Goal: Check status: Check status

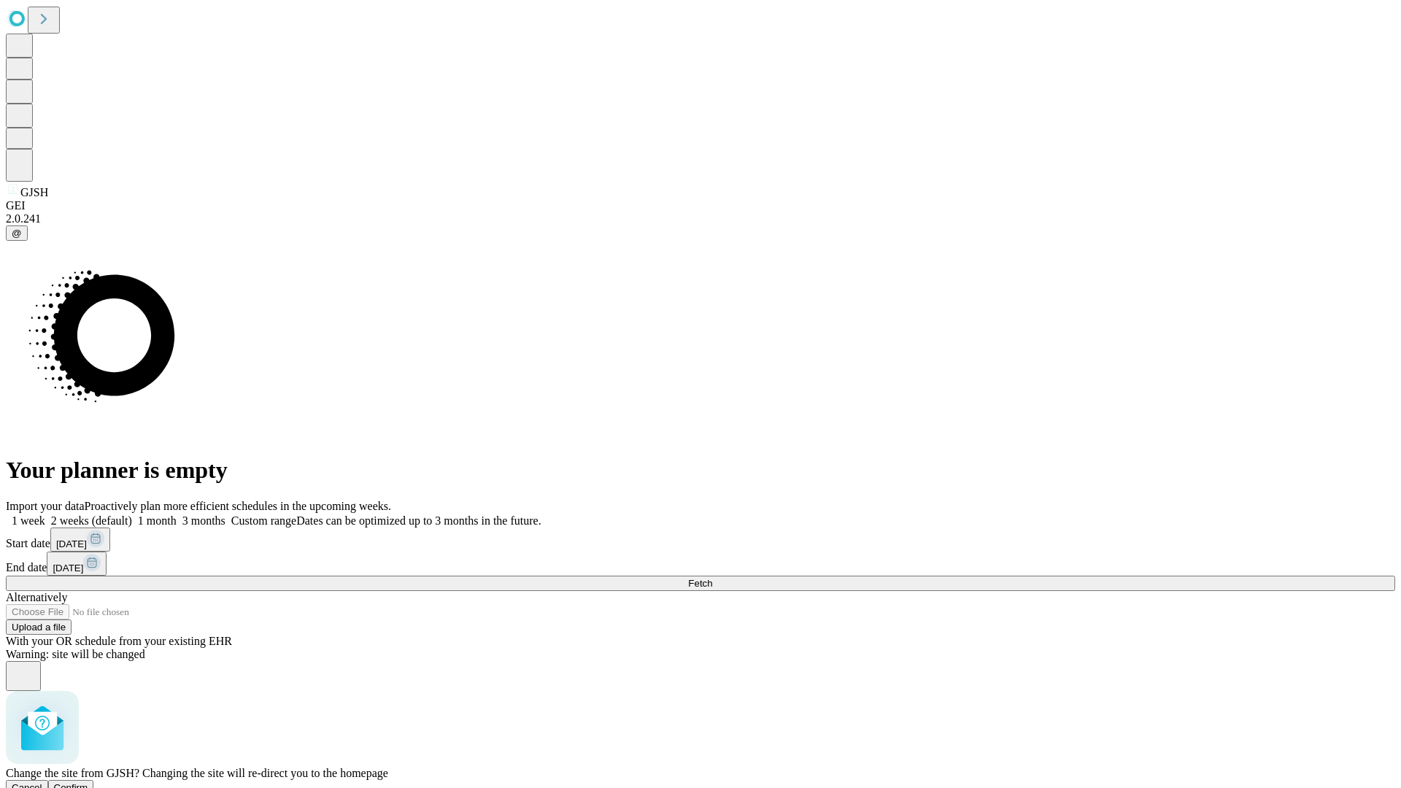
click at [88, 782] on span "Confirm" at bounding box center [71, 787] width 34 height 11
click at [45, 515] on label "1 week" at bounding box center [25, 521] width 39 height 12
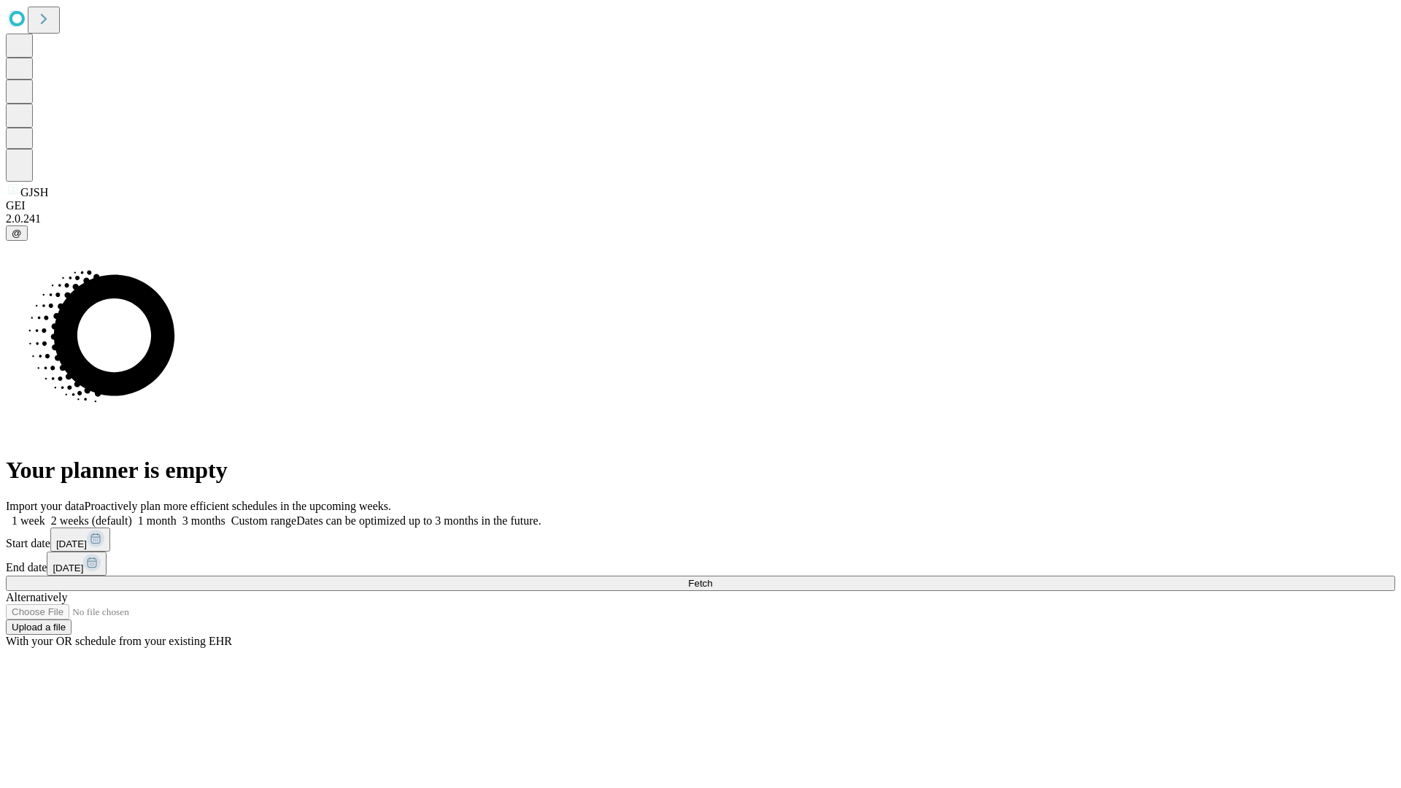
click at [712, 578] on span "Fetch" at bounding box center [700, 583] width 24 height 11
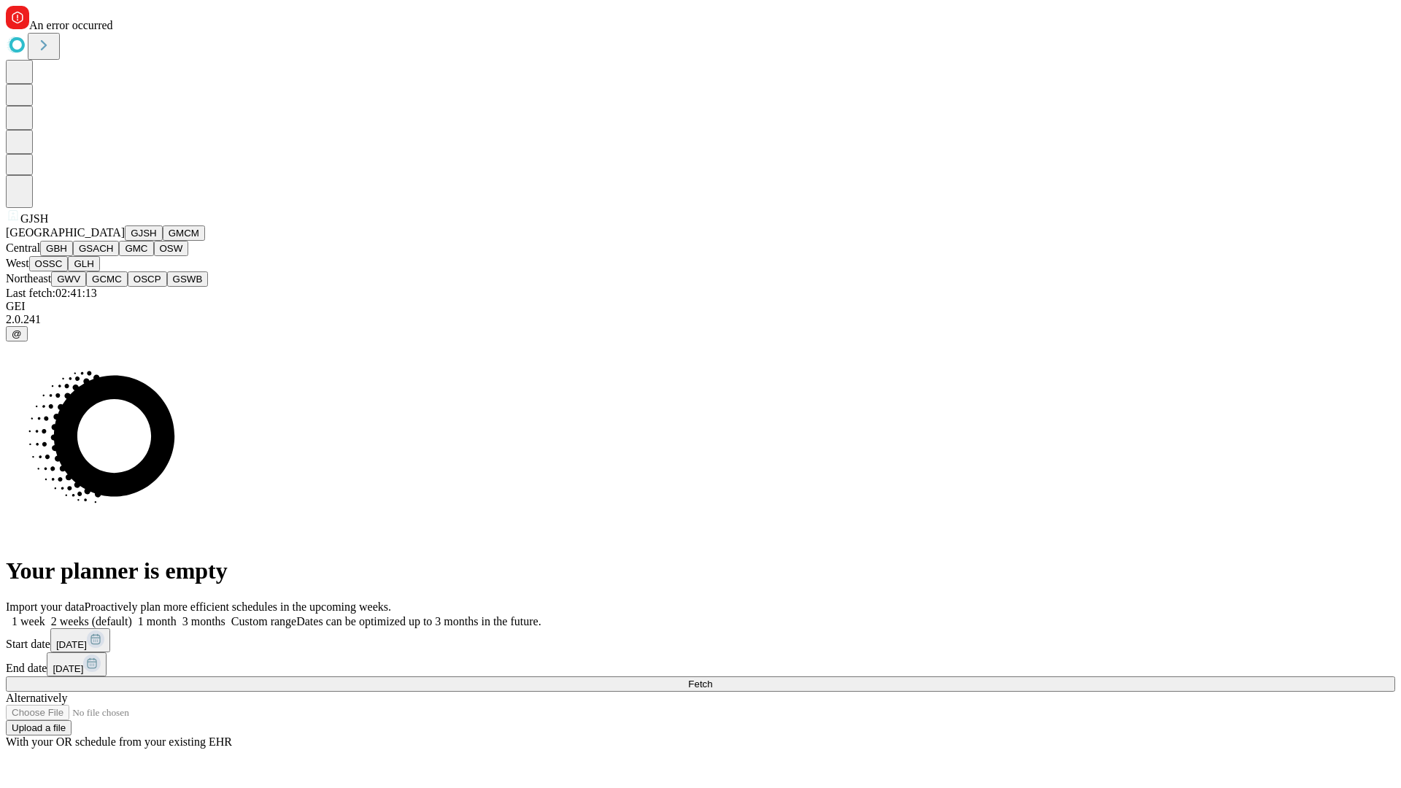
click at [163, 241] on button "GMCM" at bounding box center [184, 233] width 42 height 15
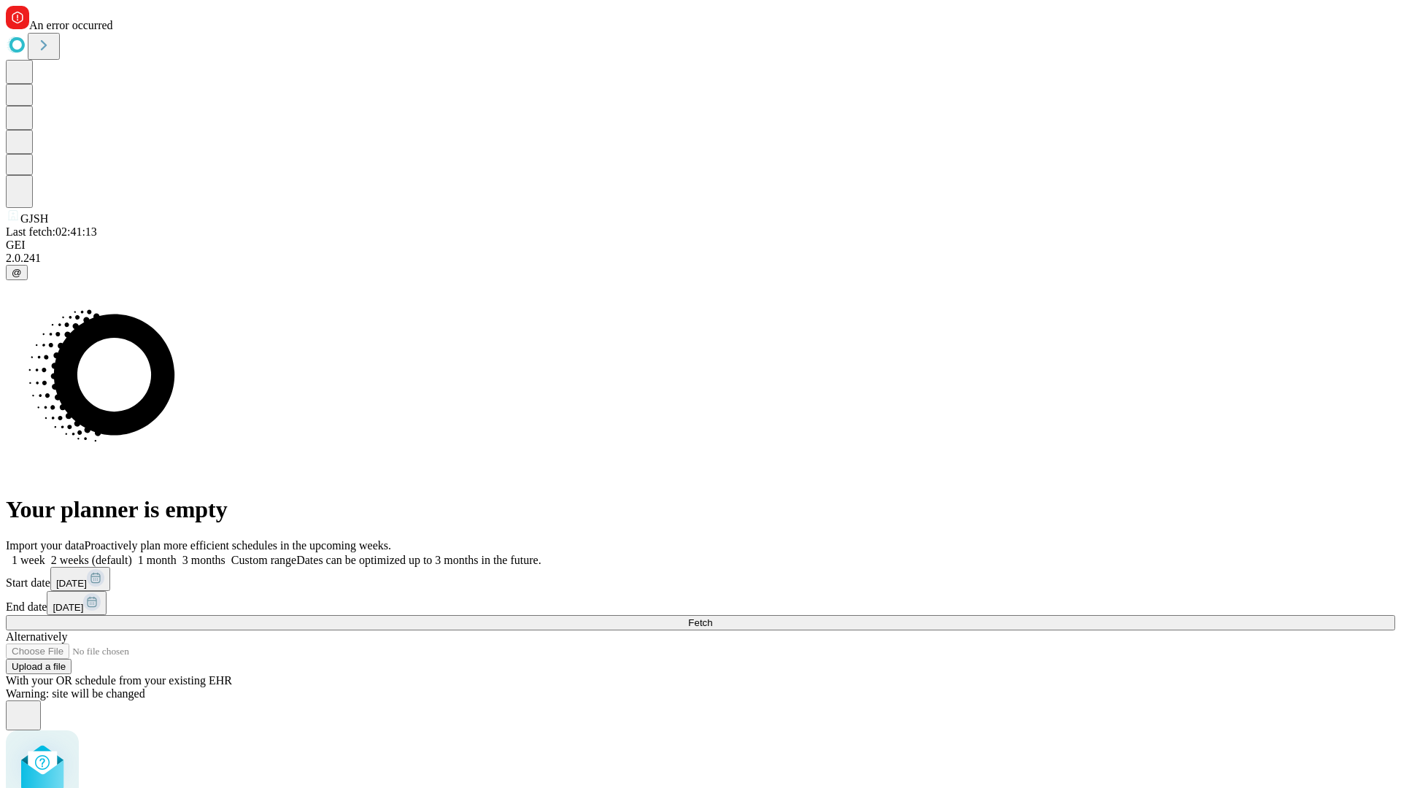
click at [45, 554] on label "1 week" at bounding box center [25, 560] width 39 height 12
click at [712, 618] on span "Fetch" at bounding box center [700, 623] width 24 height 11
click at [45, 554] on label "1 week" at bounding box center [25, 560] width 39 height 12
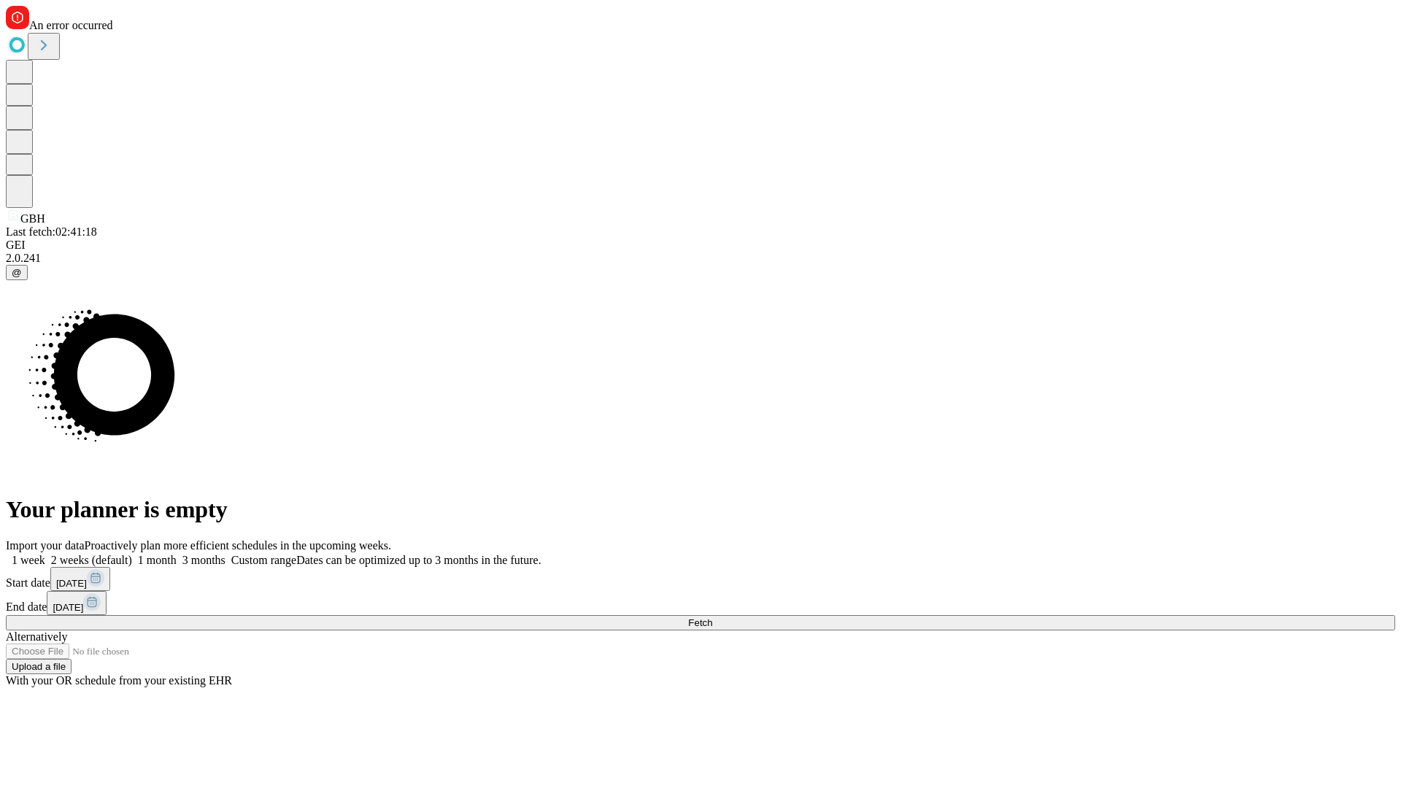
click at [712, 618] on span "Fetch" at bounding box center [700, 623] width 24 height 11
click at [45, 554] on label "1 week" at bounding box center [25, 560] width 39 height 12
click at [712, 618] on span "Fetch" at bounding box center [700, 623] width 24 height 11
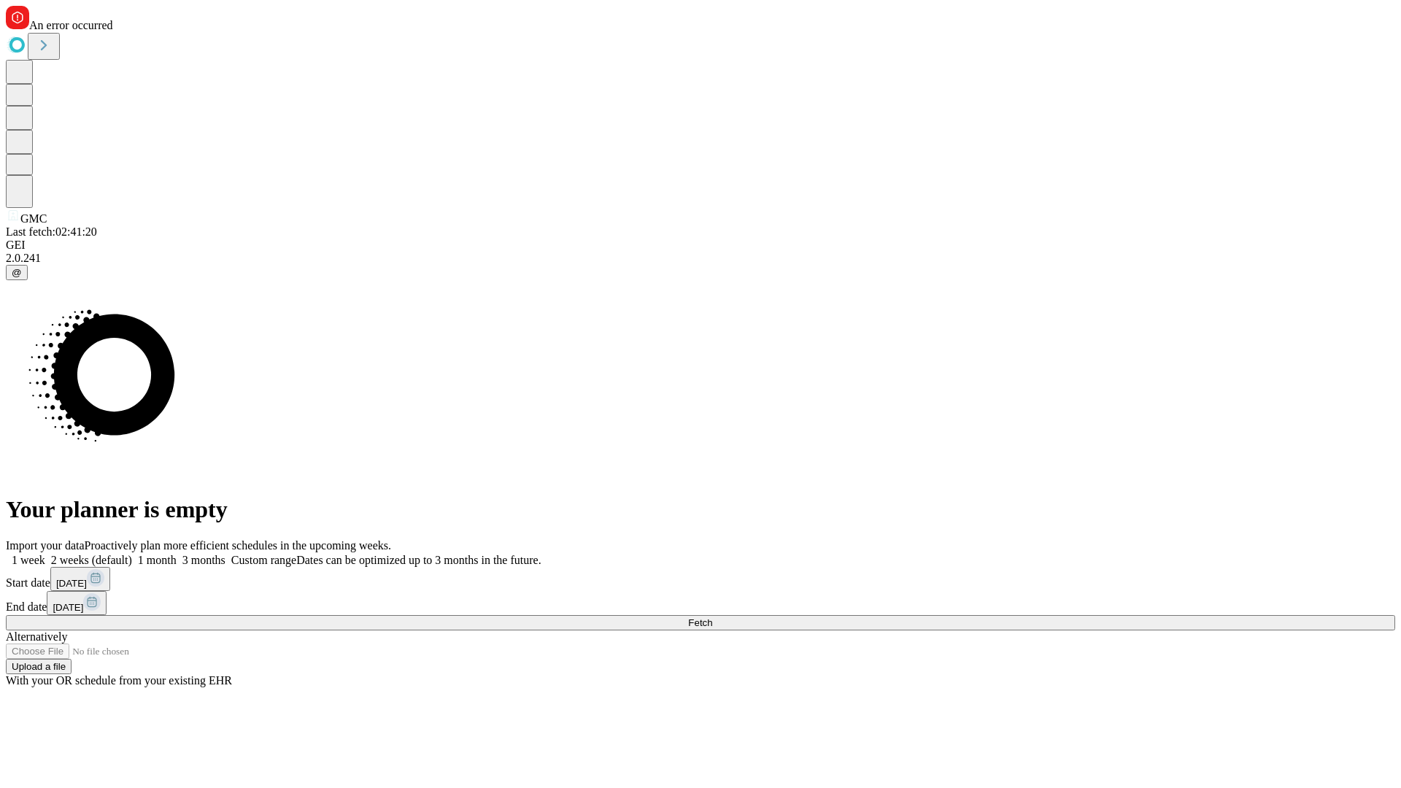
click at [45, 554] on label "1 week" at bounding box center [25, 560] width 39 height 12
click at [712, 618] on span "Fetch" at bounding box center [700, 623] width 24 height 11
click at [45, 554] on label "1 week" at bounding box center [25, 560] width 39 height 12
click at [712, 618] on span "Fetch" at bounding box center [700, 623] width 24 height 11
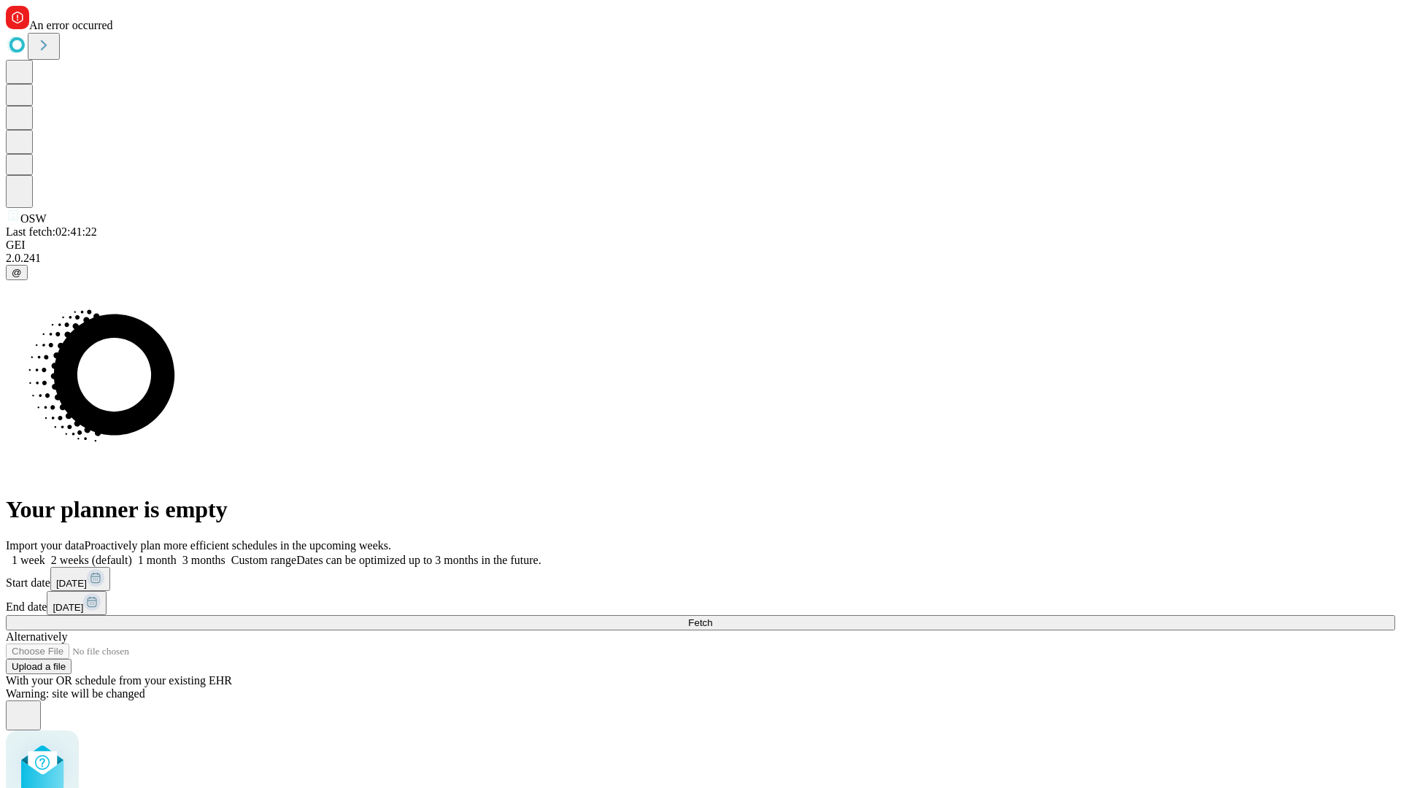
click at [45, 554] on label "1 week" at bounding box center [25, 560] width 39 height 12
click at [712, 618] on span "Fetch" at bounding box center [700, 623] width 24 height 11
click at [45, 554] on label "1 week" at bounding box center [25, 560] width 39 height 12
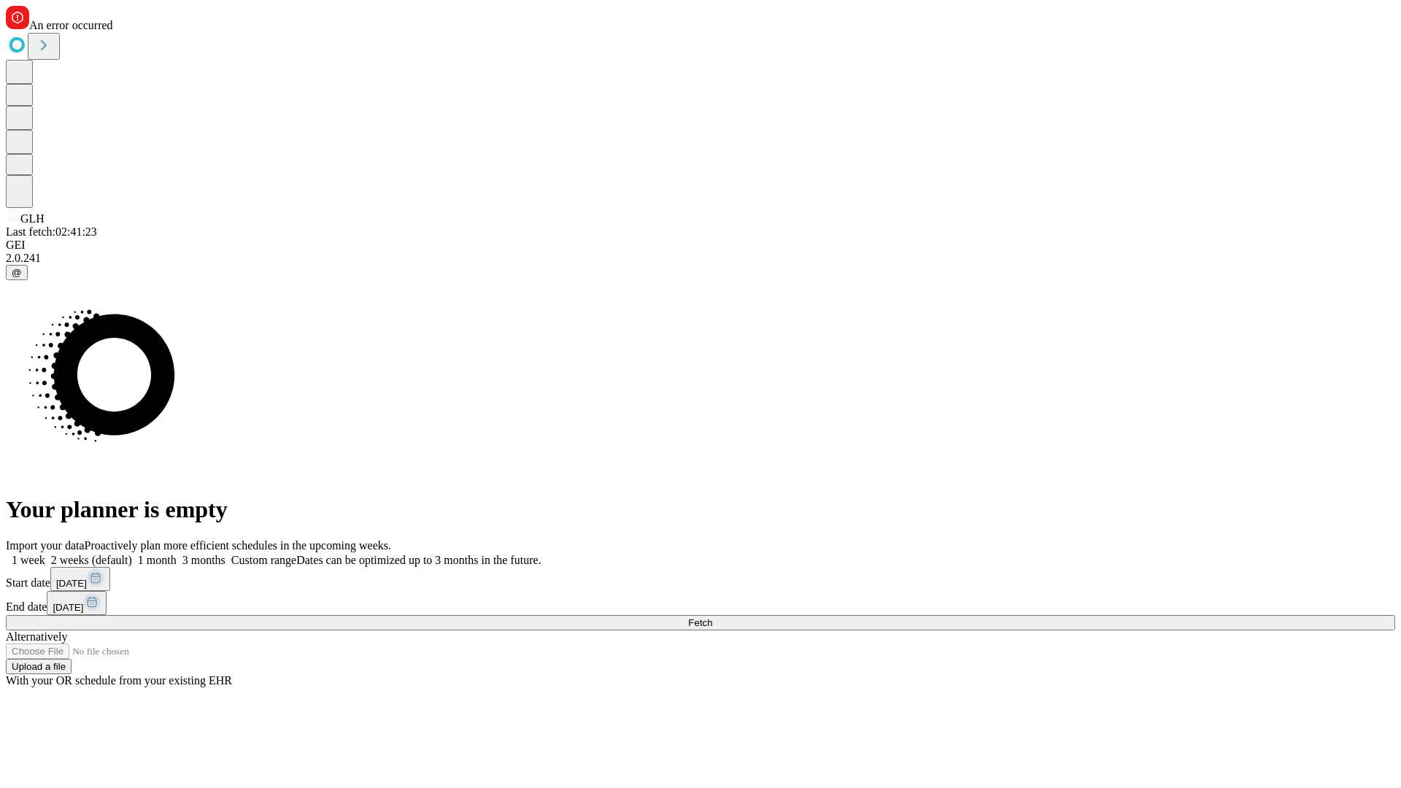
click at [712, 618] on span "Fetch" at bounding box center [700, 623] width 24 height 11
click at [45, 554] on label "1 week" at bounding box center [25, 560] width 39 height 12
click at [712, 618] on span "Fetch" at bounding box center [700, 623] width 24 height 11
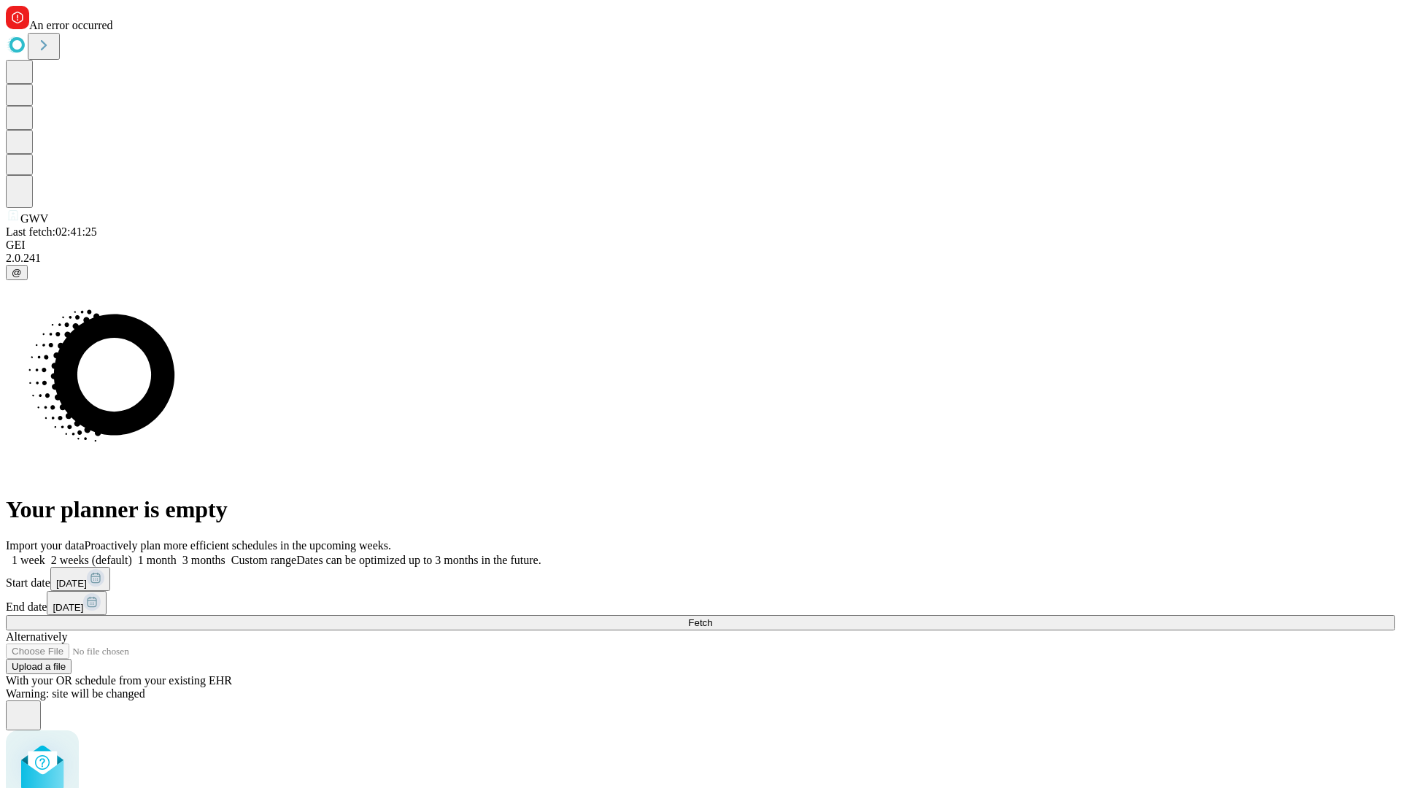
click at [45, 554] on label "1 week" at bounding box center [25, 560] width 39 height 12
click at [712, 618] on span "Fetch" at bounding box center [700, 623] width 24 height 11
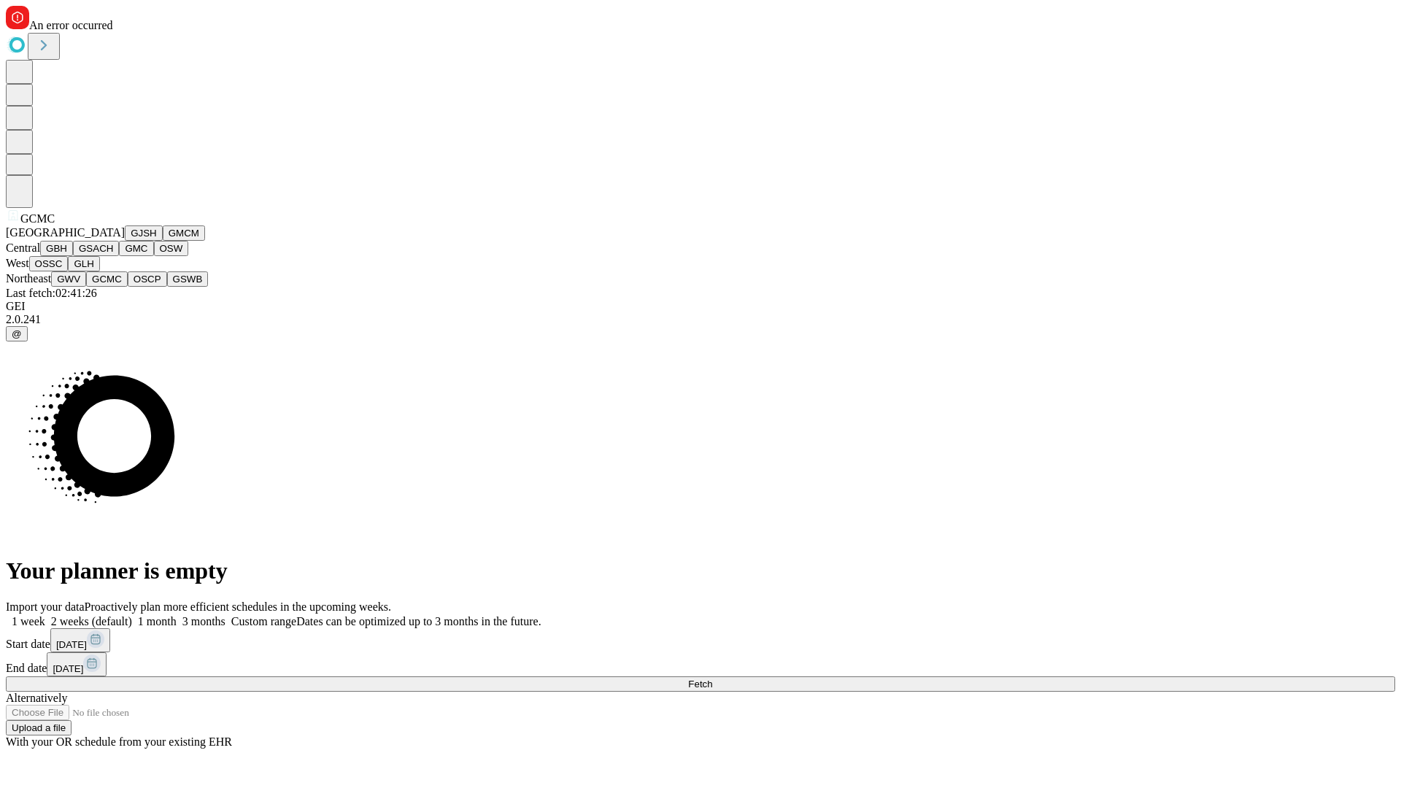
click at [128, 287] on button "OSCP" at bounding box center [147, 279] width 39 height 15
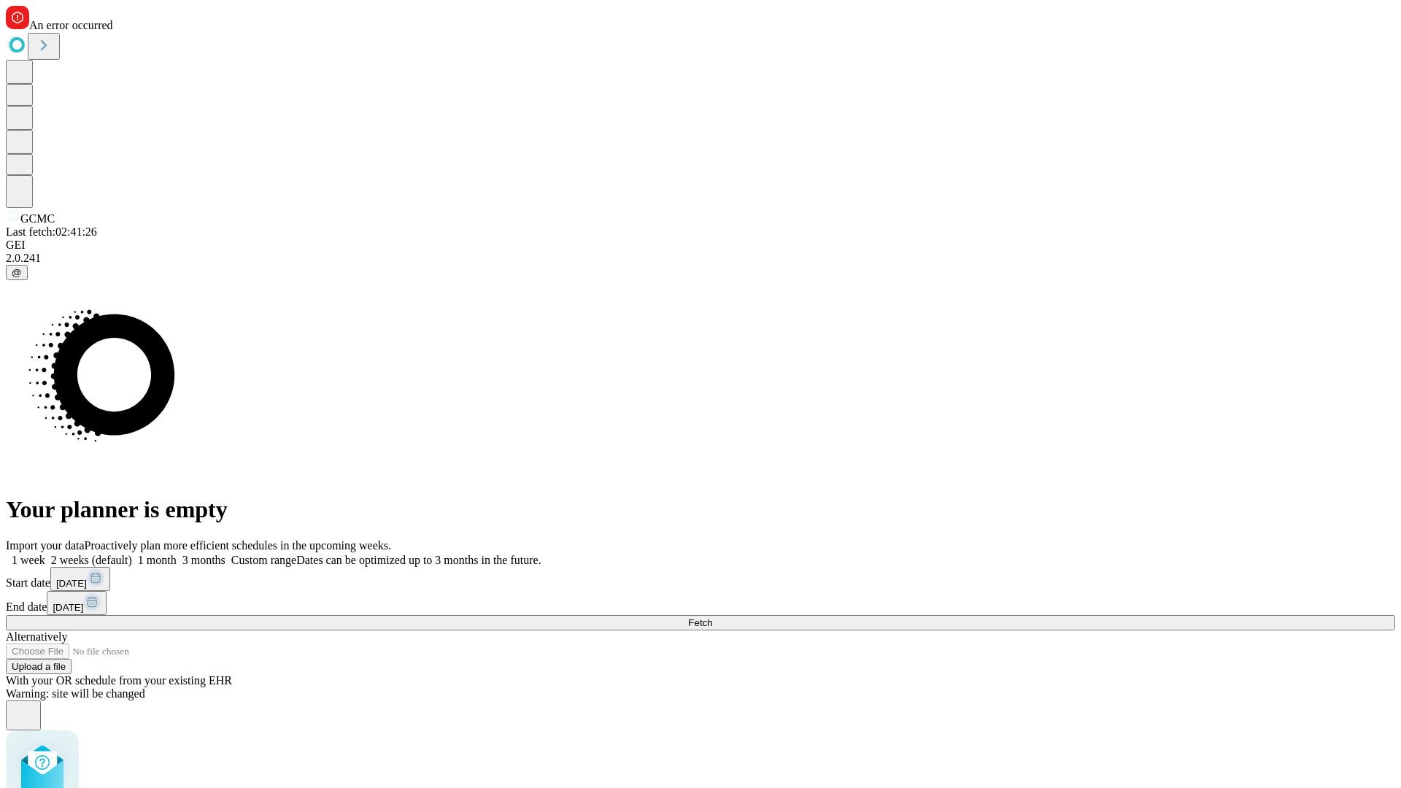
click at [45, 554] on label "1 week" at bounding box center [25, 560] width 39 height 12
click at [712, 618] on span "Fetch" at bounding box center [700, 623] width 24 height 11
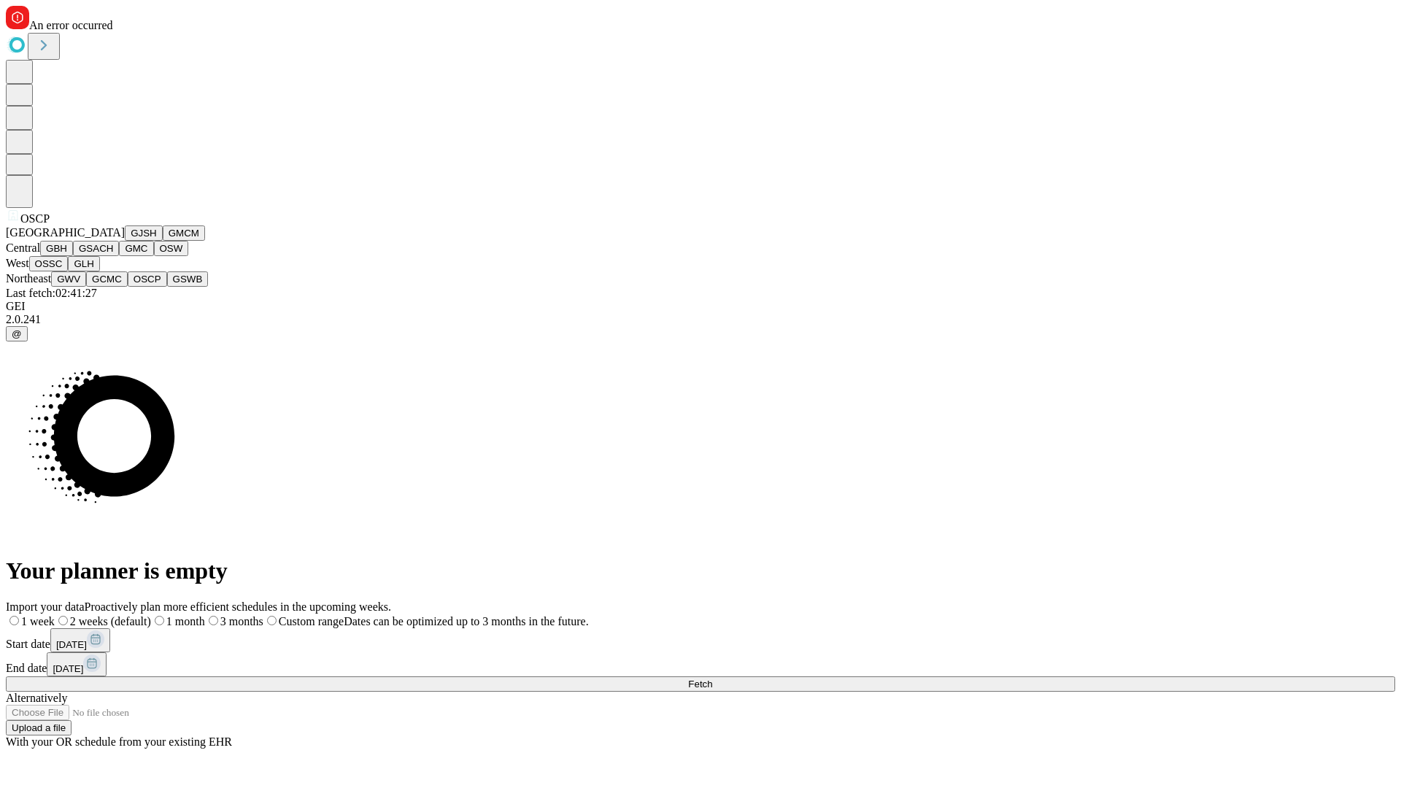
click at [167, 287] on button "GSWB" at bounding box center [188, 279] width 42 height 15
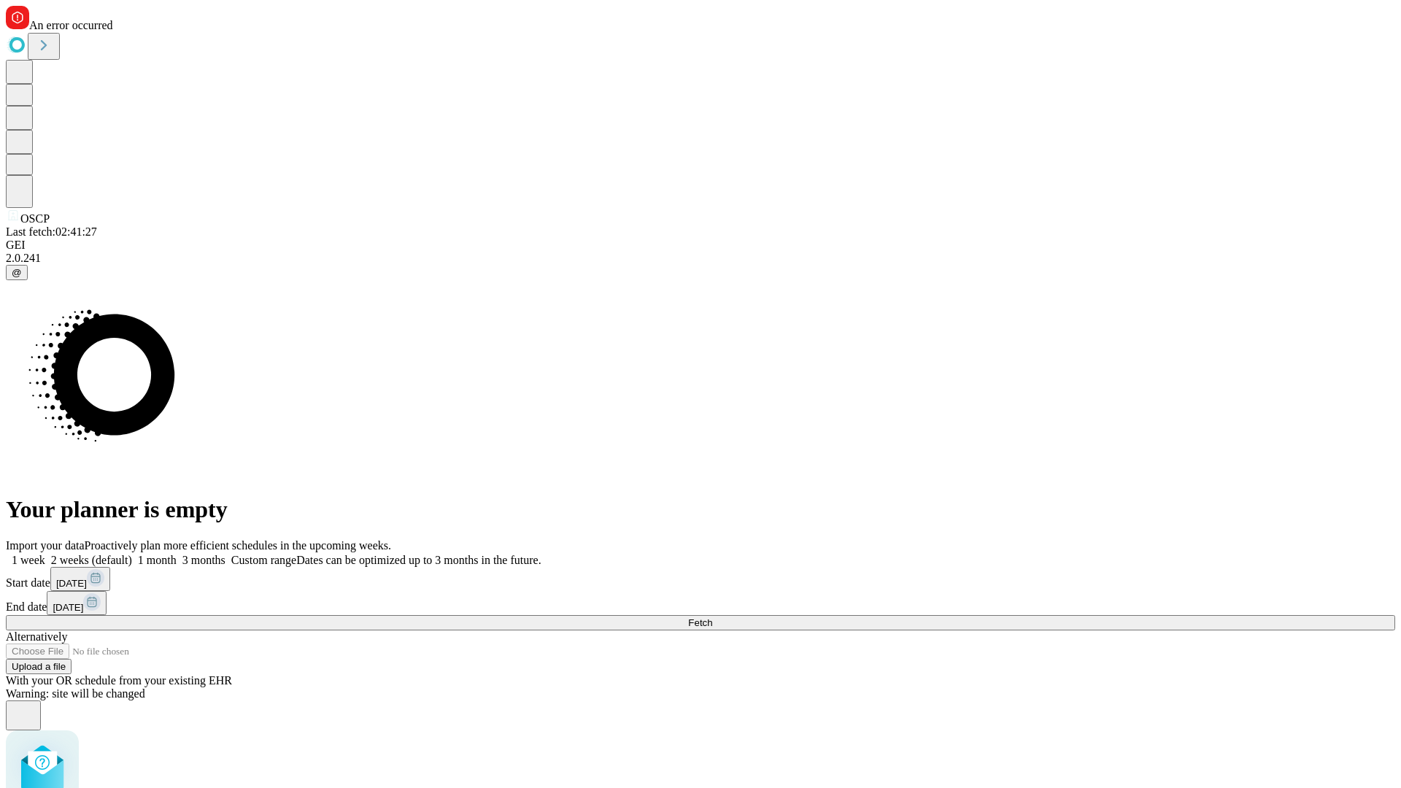
click at [45, 554] on label "1 week" at bounding box center [25, 560] width 39 height 12
click at [712, 618] on span "Fetch" at bounding box center [700, 623] width 24 height 11
